Goal: Information Seeking & Learning: Find specific fact

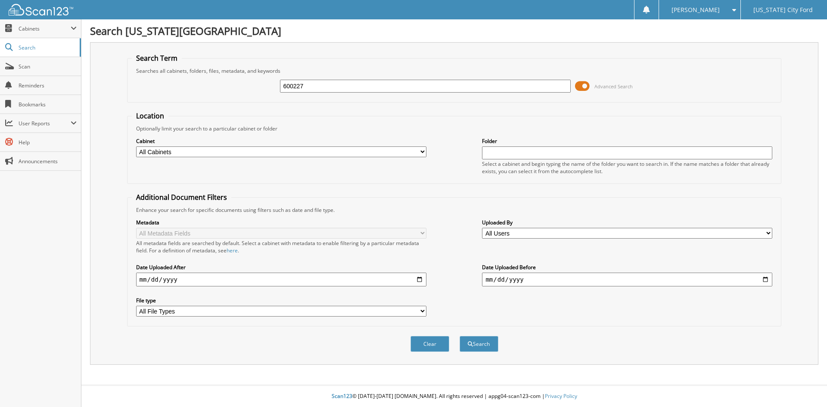
type input "600227"
click at [460, 336] on button "Search" at bounding box center [479, 344] width 39 height 16
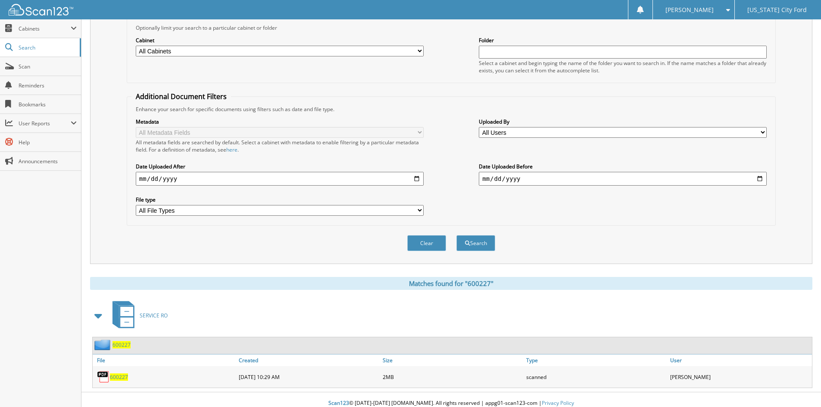
scroll to position [108, 0]
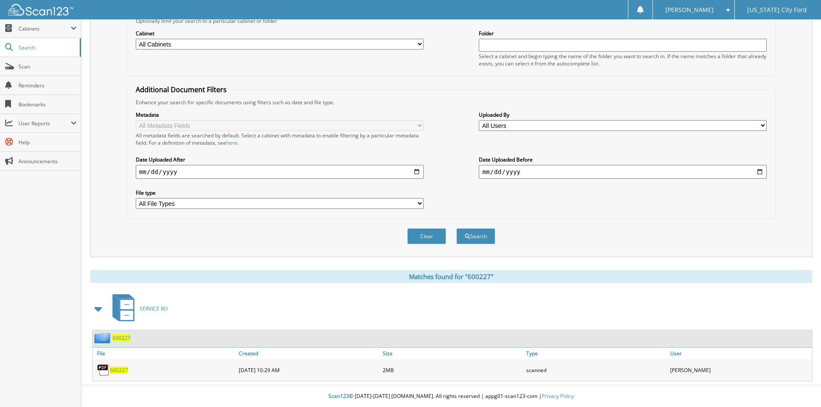
click at [117, 371] on span "600227" at bounding box center [119, 370] width 18 height 7
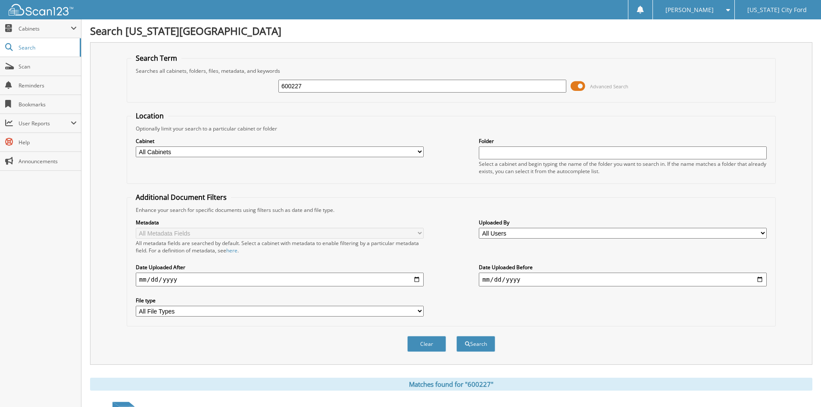
click at [325, 85] on input "600227" at bounding box center [422, 86] width 288 height 13
type input "603784"
click at [456, 336] on button "Search" at bounding box center [475, 344] width 39 height 16
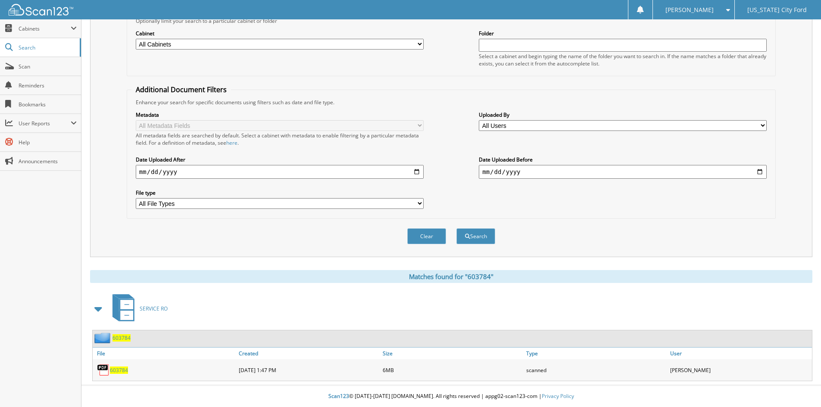
click at [122, 371] on span "603784" at bounding box center [119, 370] width 18 height 7
